Goal: Information Seeking & Learning: Learn about a topic

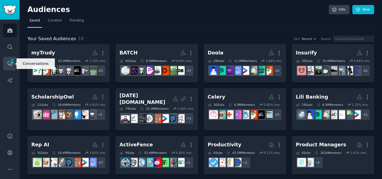
click at [10, 63] on icon "Sidebar" at bounding box center [12, 61] width 5 height 5
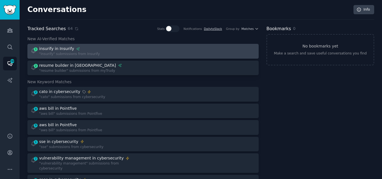
click at [82, 50] on div "insurify in Insurify" at bounding box center [69, 49] width 61 height 6
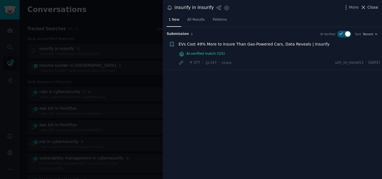
click at [365, 6] on icon at bounding box center [363, 7] width 6 height 6
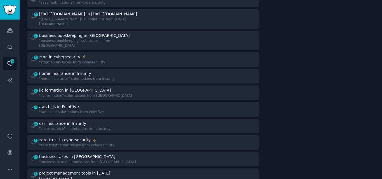
scroll to position [184, 0]
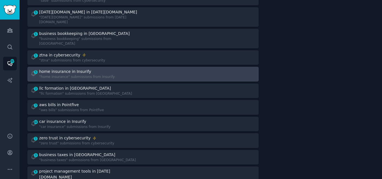
click at [101, 69] on div "home insurance in Insurify" at bounding box center [76, 72] width 75 height 6
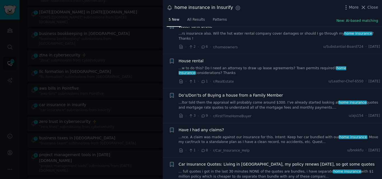
scroll to position [19, 0]
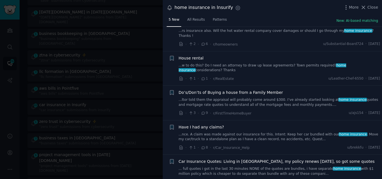
click at [276, 63] on link "...w to do this? Do I need an attorney to draw up lease agreements? Town permit…" at bounding box center [278, 68] width 201 height 10
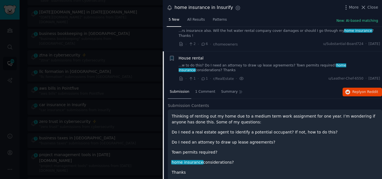
scroll to position [39, 0]
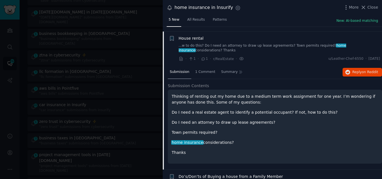
click at [192, 35] on span "House rental" at bounding box center [190, 38] width 25 height 6
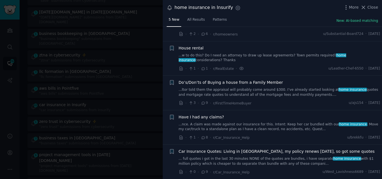
scroll to position [19, 0]
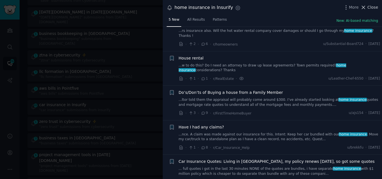
click at [365, 7] on icon at bounding box center [363, 7] width 6 height 6
